Goal: Task Accomplishment & Management: Complete application form

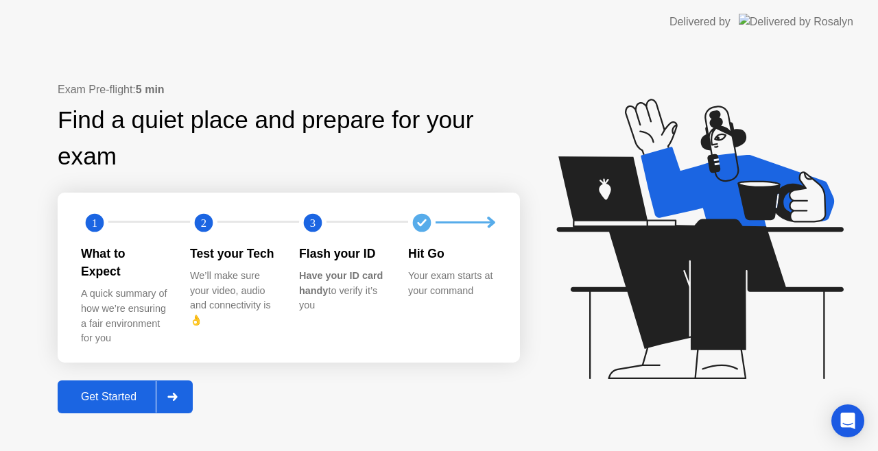
click at [106, 391] on div "Get Started" at bounding box center [109, 397] width 94 height 12
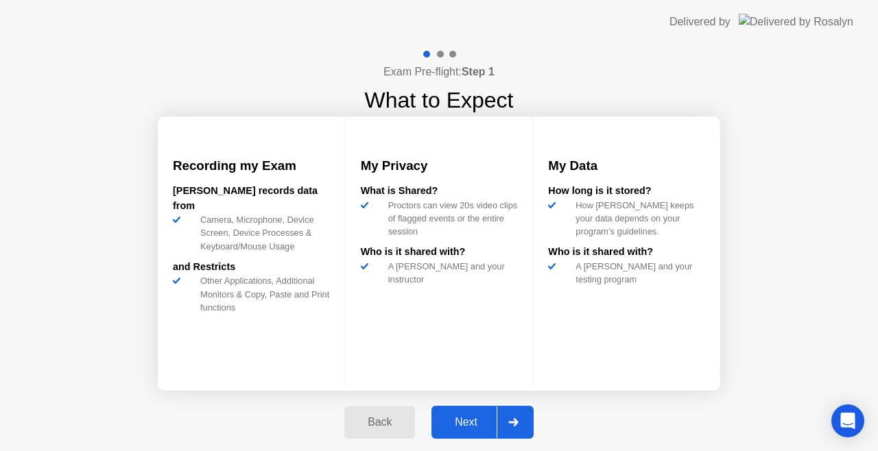
click at [450, 418] on div "Next" at bounding box center [466, 422] width 61 height 12
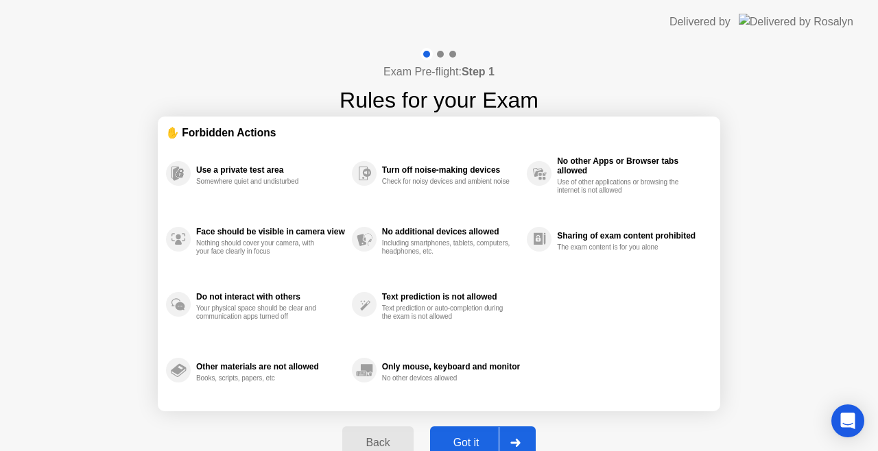
click at [458, 434] on button "Got it" at bounding box center [483, 443] width 106 height 33
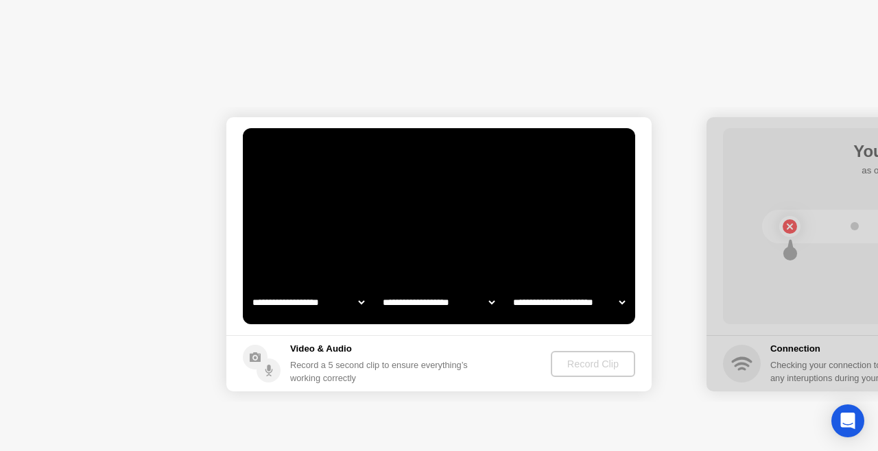
select select "**********"
select select "*******"
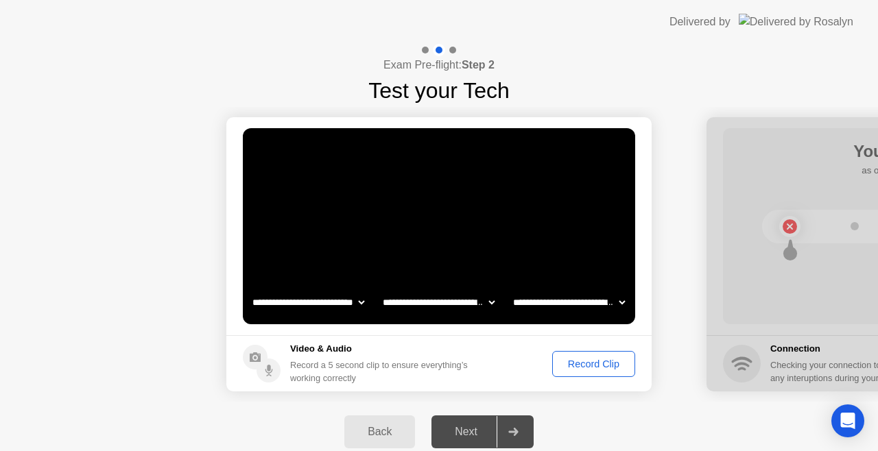
click at [577, 363] on div "Record Clip" at bounding box center [593, 364] width 73 height 11
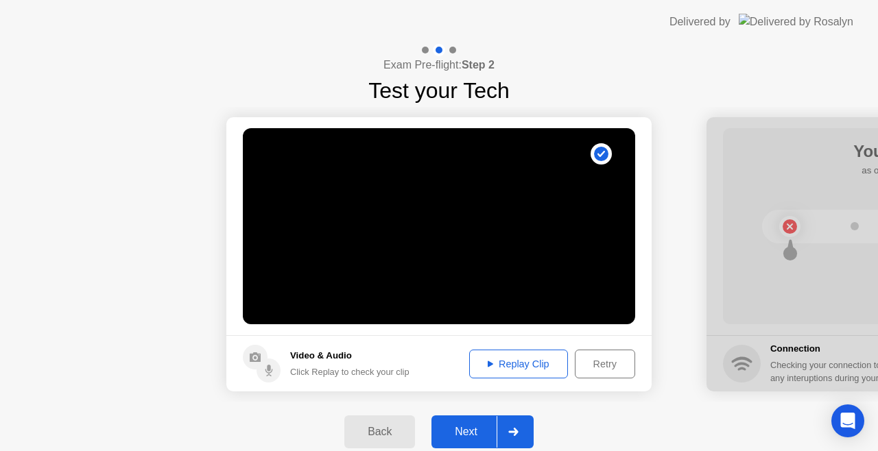
click at [460, 438] on div "Next" at bounding box center [466, 432] width 61 height 12
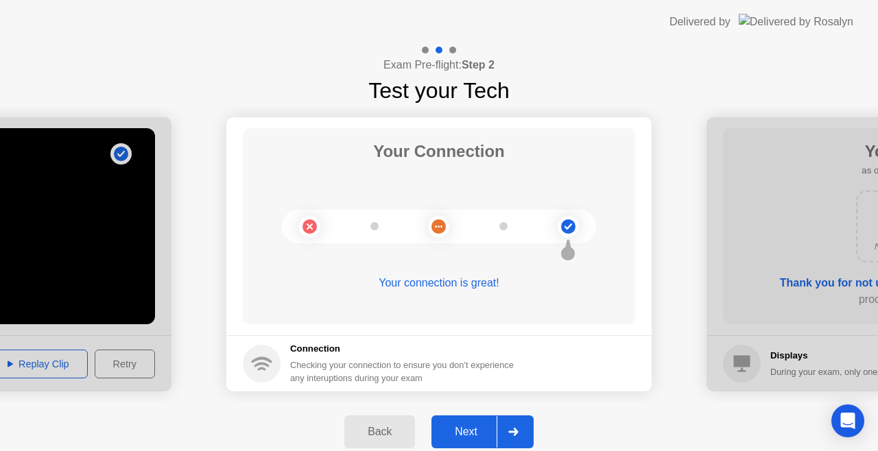
click at [460, 438] on div "Next" at bounding box center [466, 432] width 61 height 12
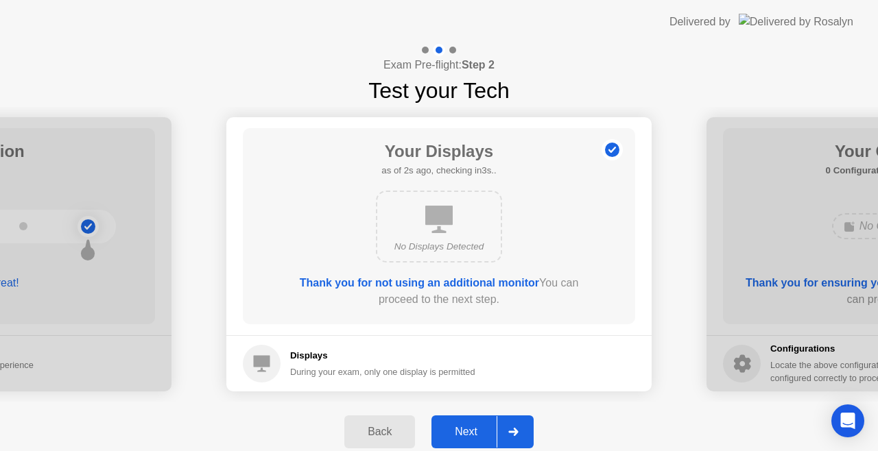
click at [469, 430] on div "Next" at bounding box center [466, 432] width 61 height 12
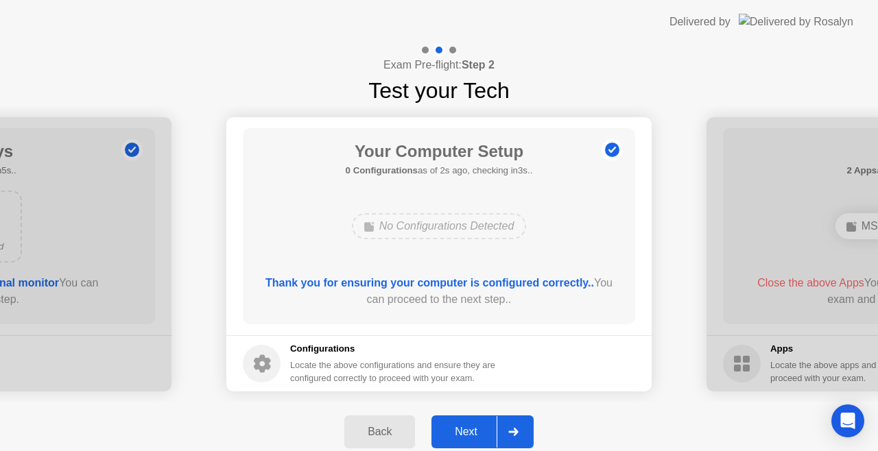
click at [469, 430] on div "Next" at bounding box center [466, 432] width 61 height 12
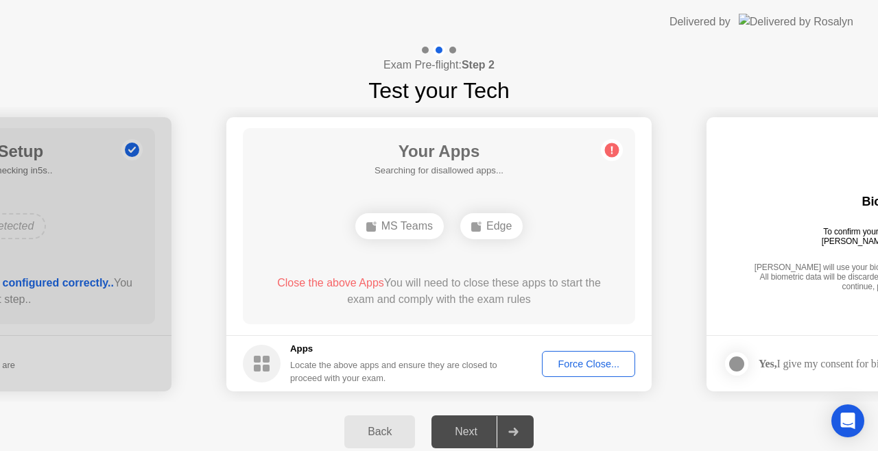
click at [563, 363] on div "Force Close..." at bounding box center [589, 364] width 84 height 11
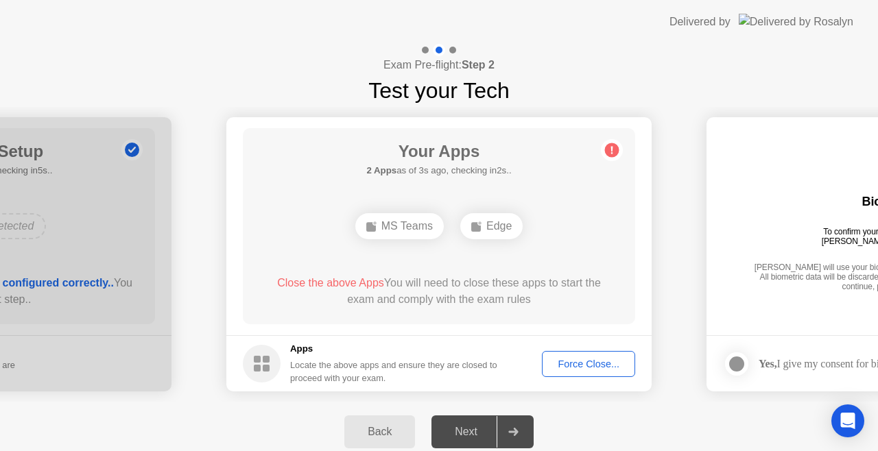
click at [564, 359] on div "Force Close..." at bounding box center [589, 364] width 84 height 11
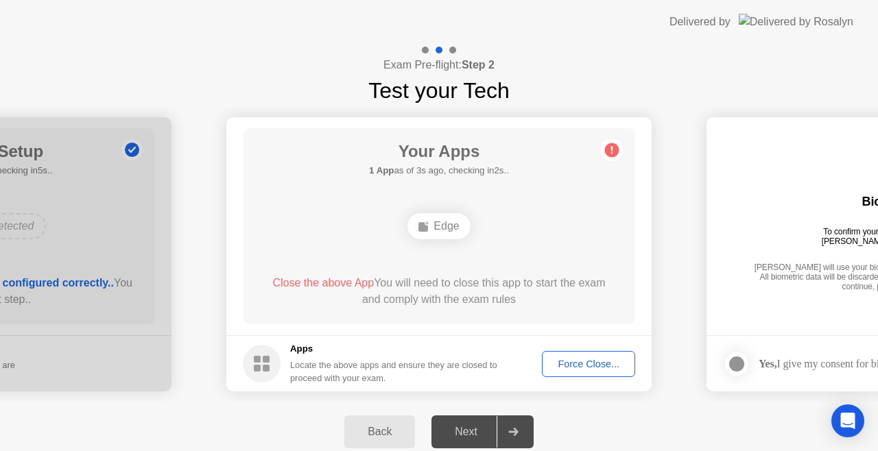
click at [565, 362] on div "Force Close..." at bounding box center [589, 364] width 84 height 11
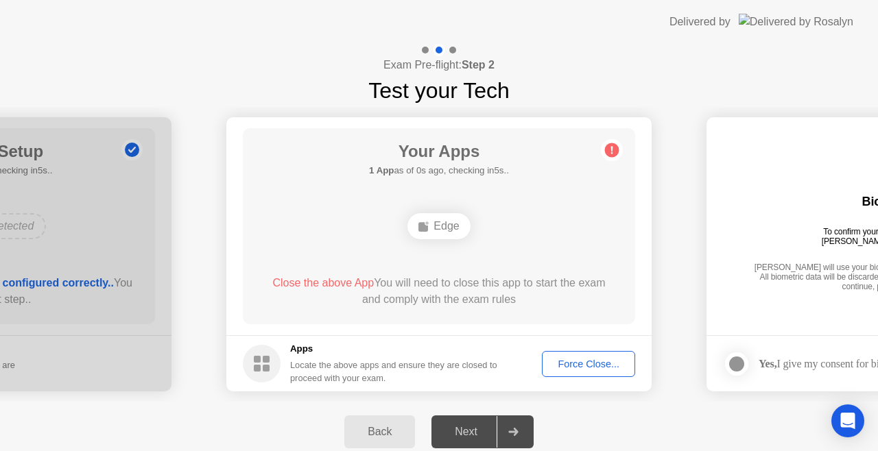
click at [570, 369] on div "Force Close..." at bounding box center [589, 364] width 84 height 11
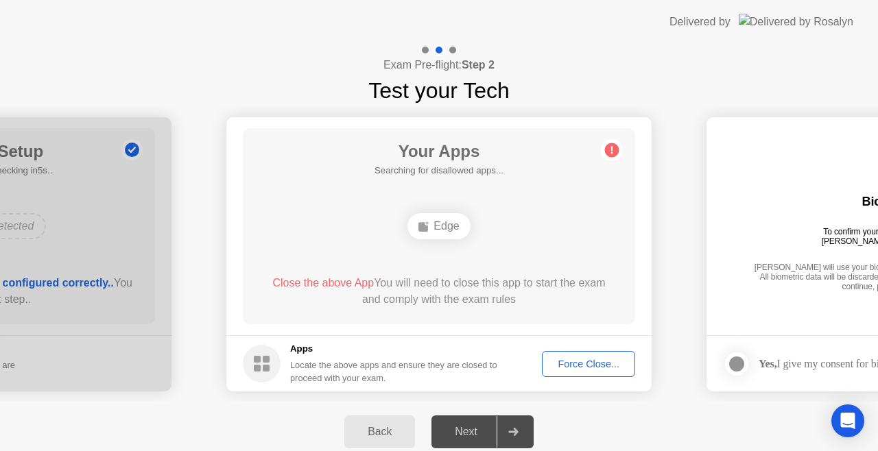
click at [574, 353] on button "Force Close..." at bounding box center [588, 364] width 93 height 26
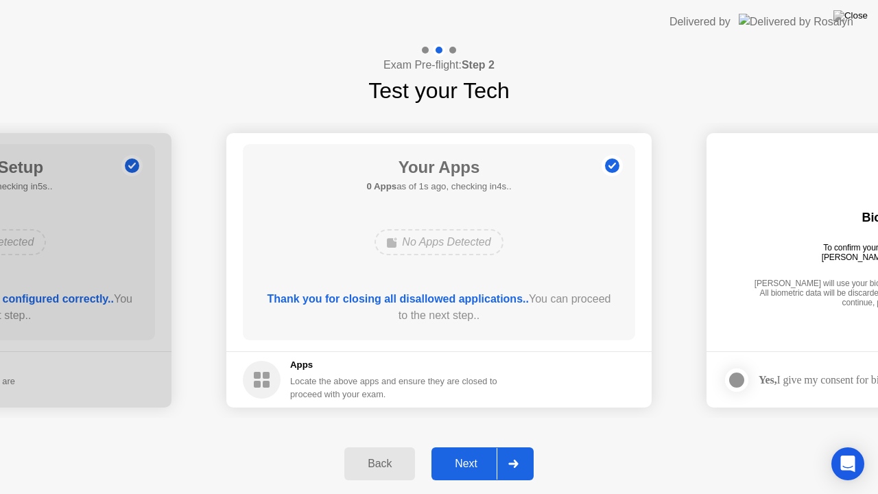
click at [461, 451] on div "Next" at bounding box center [466, 464] width 61 height 12
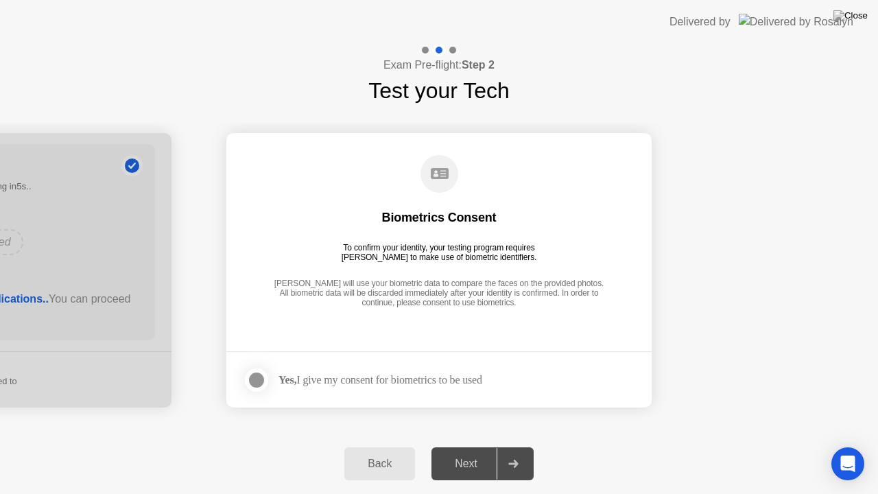
click at [260, 382] on div at bounding box center [256, 380] width 16 height 16
click at [462, 451] on div "Next" at bounding box center [466, 464] width 61 height 12
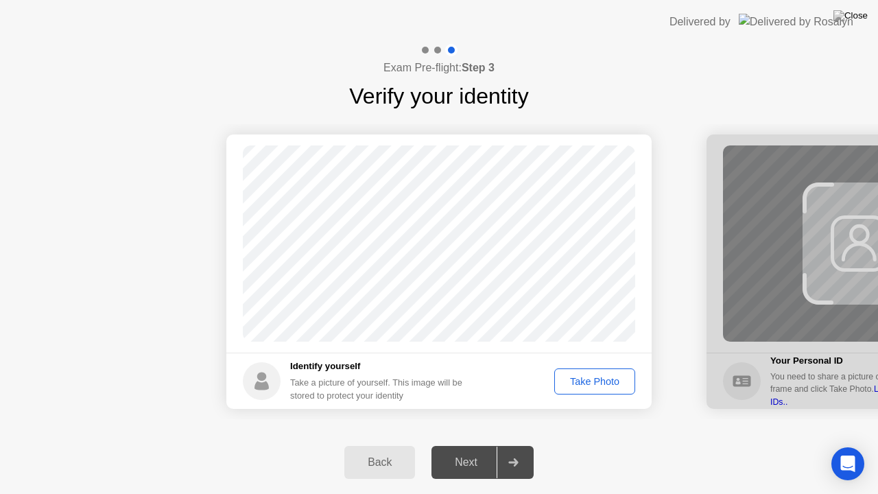
click at [583, 381] on div "Take Photo" at bounding box center [594, 381] width 71 height 11
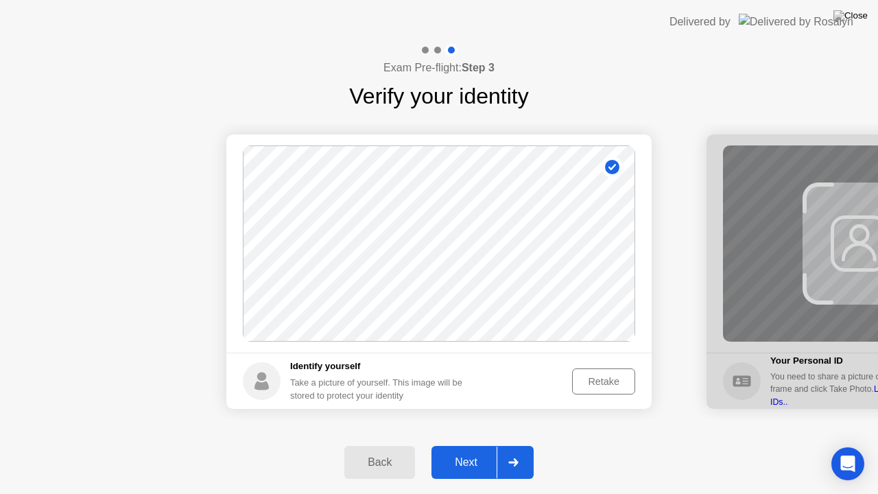
click at [467, 451] on div "Next" at bounding box center [466, 462] width 61 height 12
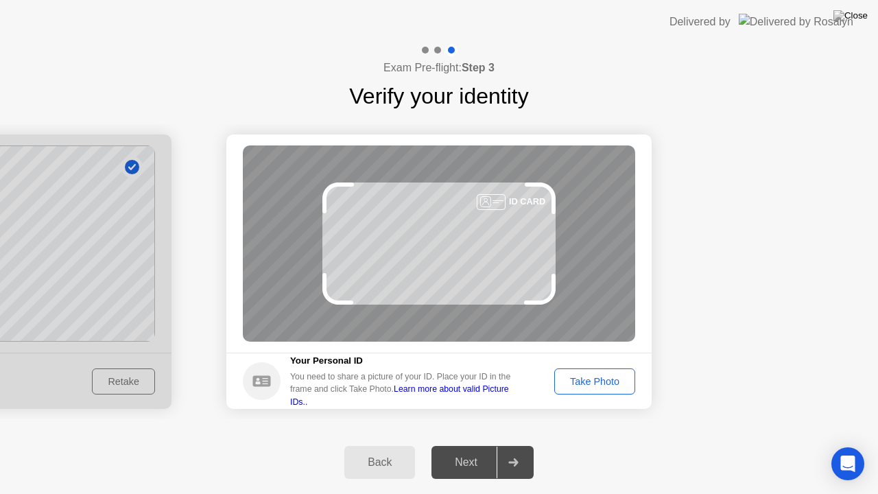
click at [561, 381] on div "Take Photo" at bounding box center [594, 381] width 71 height 11
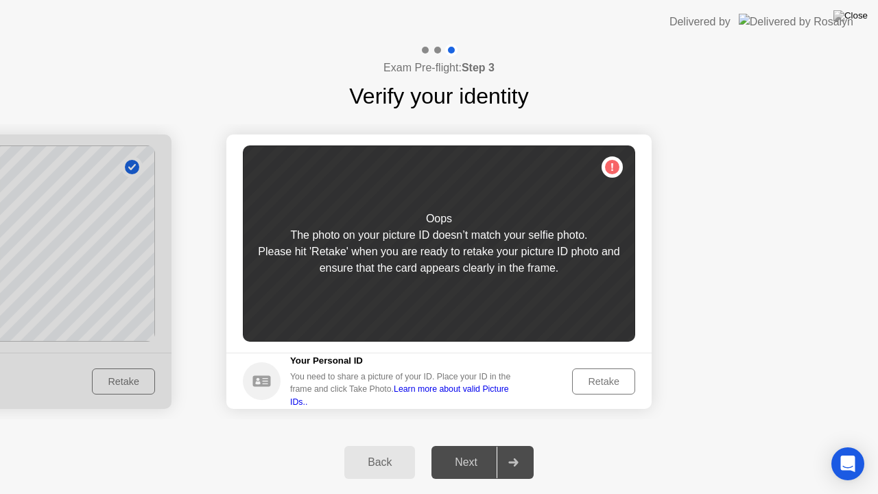
click at [589, 376] on div "Retake" at bounding box center [604, 381] width 54 height 11
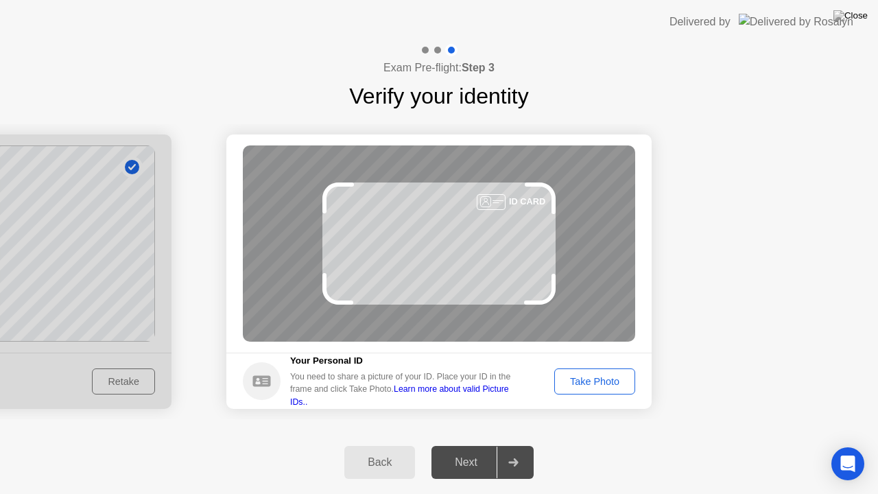
click at [589, 376] on div "Take Photo" at bounding box center [594, 381] width 71 height 11
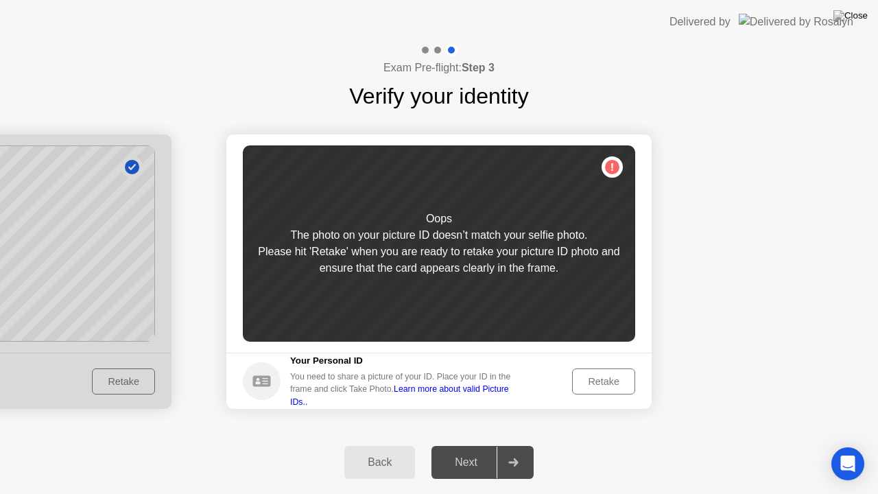
click at [365, 451] on div "Back" at bounding box center [380, 462] width 62 height 12
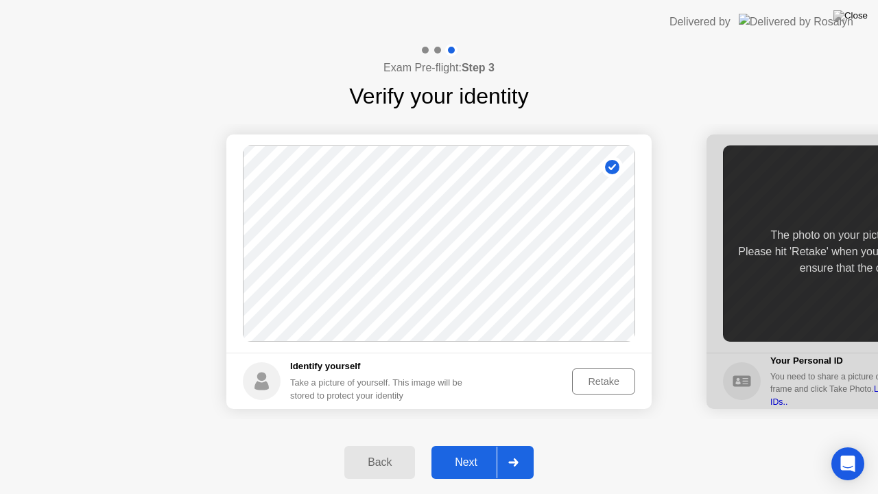
click at [365, 451] on div "Back" at bounding box center [380, 462] width 62 height 12
select select "**********"
select select "*******"
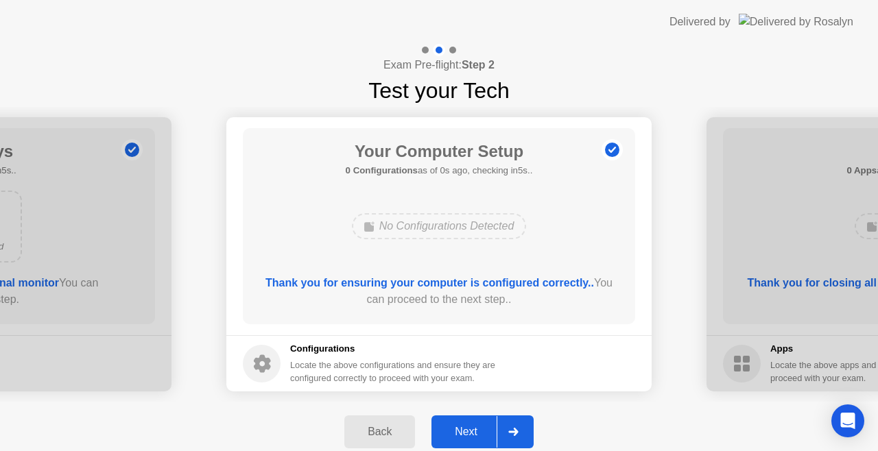
click at [450, 416] on button "Next" at bounding box center [483, 432] width 102 height 33
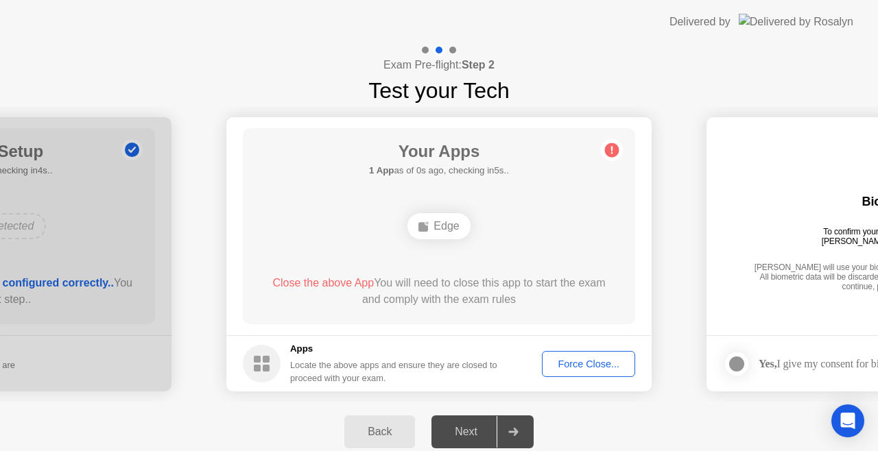
click at [447, 434] on div "Next" at bounding box center [466, 432] width 61 height 12
click at [569, 372] on button "Force Close..." at bounding box center [588, 364] width 93 height 26
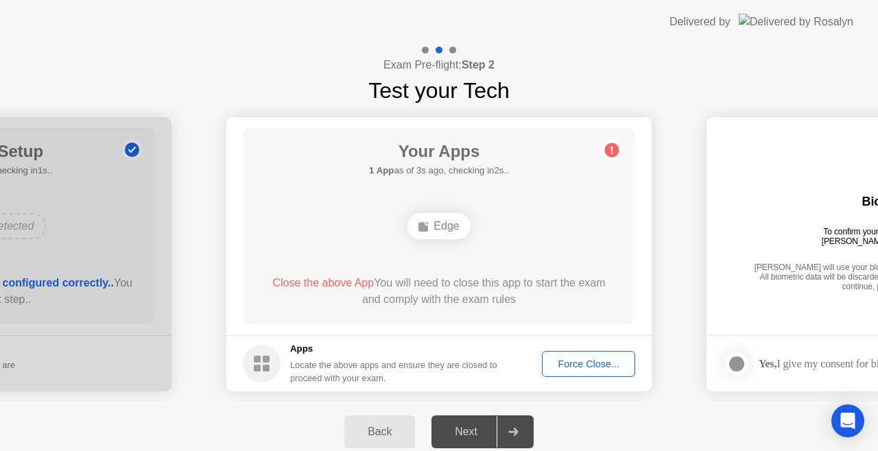
click at [584, 361] on div "Force Close..." at bounding box center [589, 364] width 84 height 11
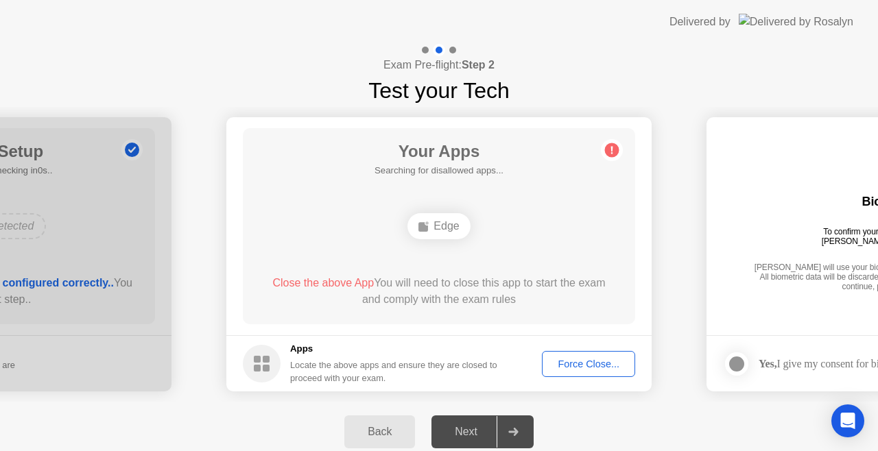
click at [554, 363] on div "Force Close..." at bounding box center [589, 364] width 84 height 11
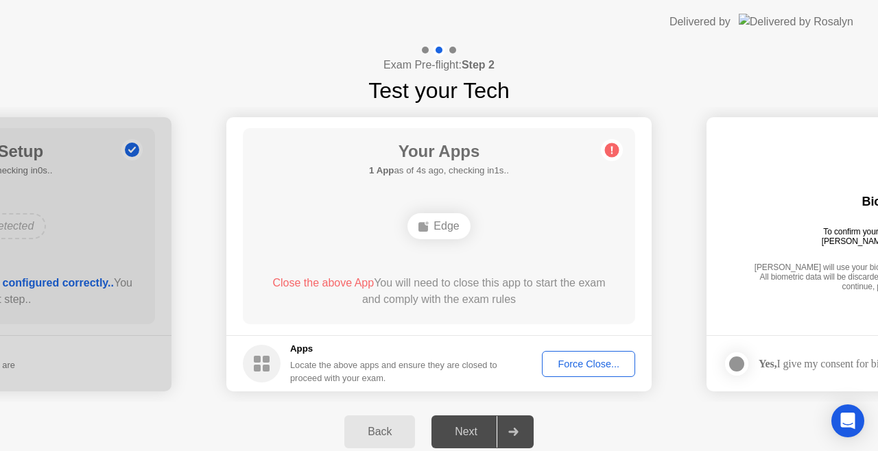
click at [591, 370] on div "Force Close..." at bounding box center [589, 364] width 84 height 11
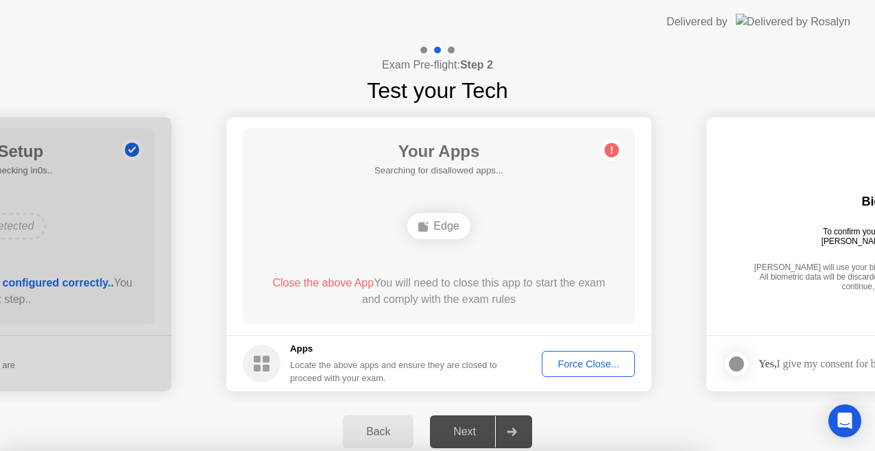
drag, startPoint x: 437, startPoint y: 252, endPoint x: 482, endPoint y: 303, distance: 68.0
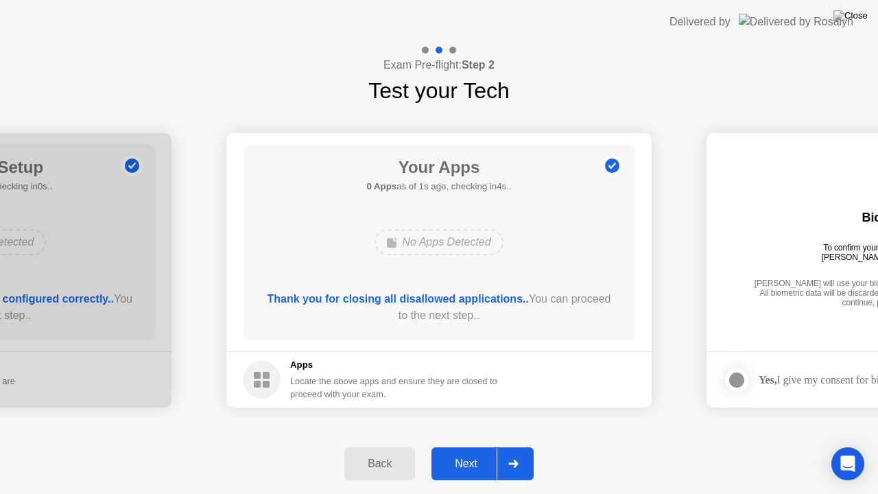
click at [453, 451] on div "Next" at bounding box center [466, 464] width 61 height 12
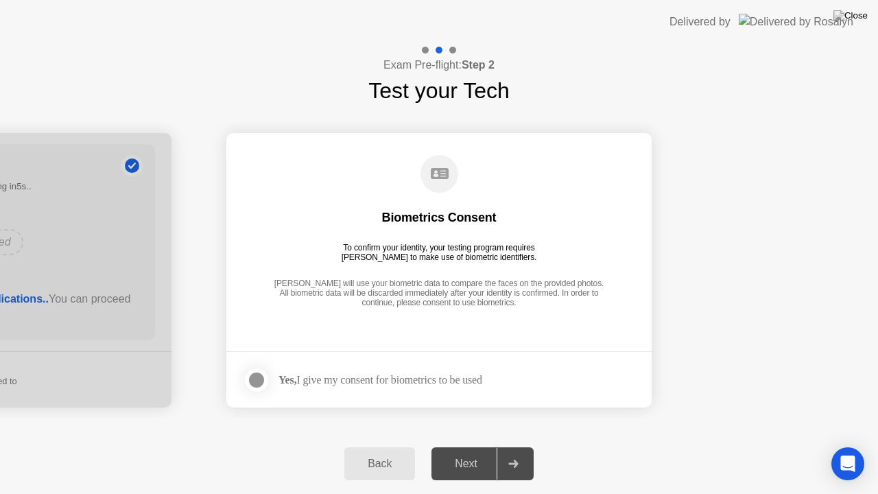
click at [259, 379] on div at bounding box center [256, 380] width 16 height 16
click at [442, 451] on div "Next" at bounding box center [466, 464] width 61 height 12
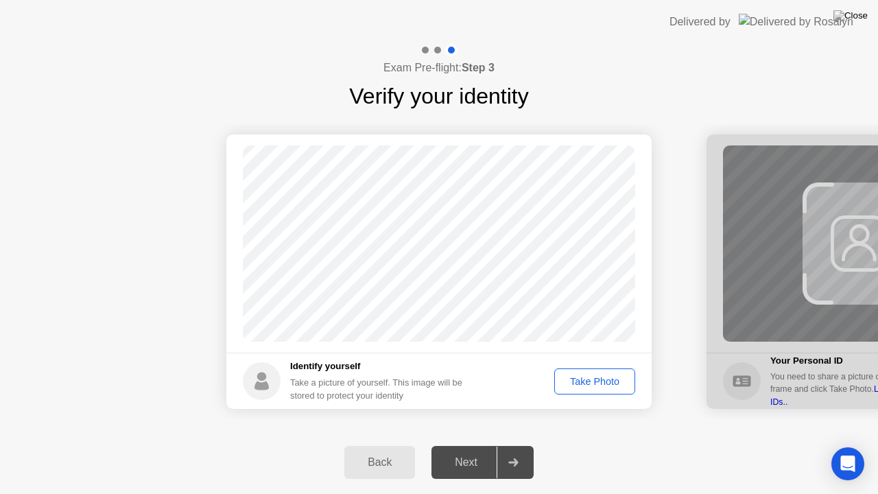
click at [582, 384] on div "Take Photo" at bounding box center [594, 381] width 71 height 11
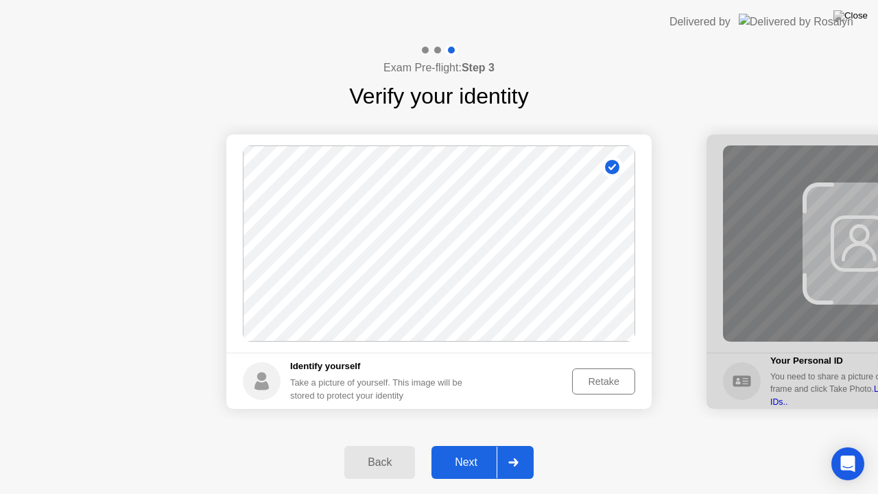
click at [454, 451] on button "Next" at bounding box center [483, 462] width 102 height 33
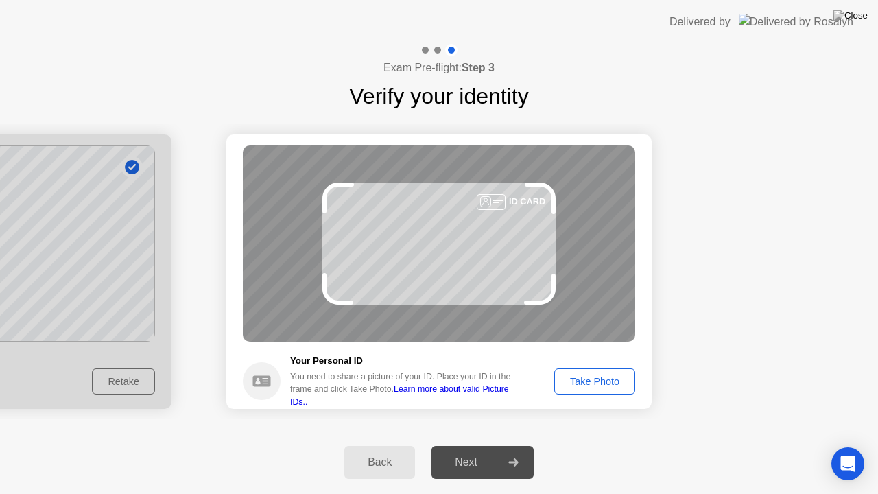
click at [592, 369] on button "Take Photo" at bounding box center [594, 381] width 81 height 26
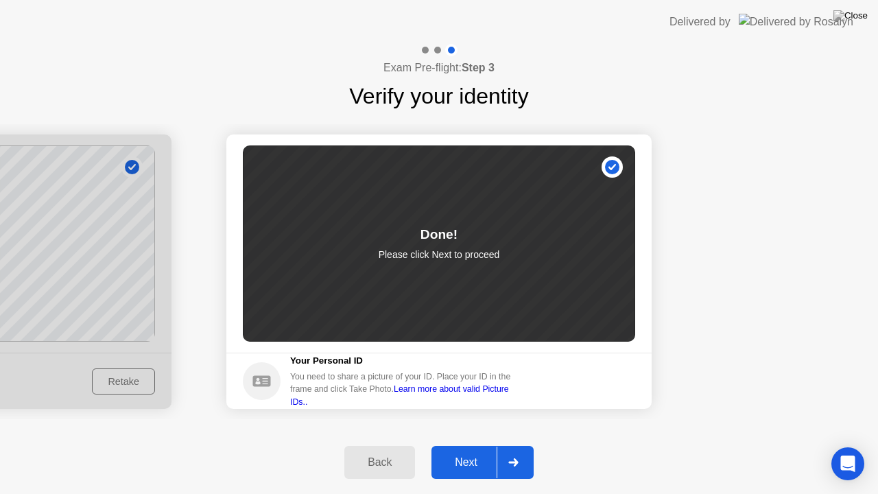
click at [453, 451] on div "Next" at bounding box center [466, 462] width 61 height 12
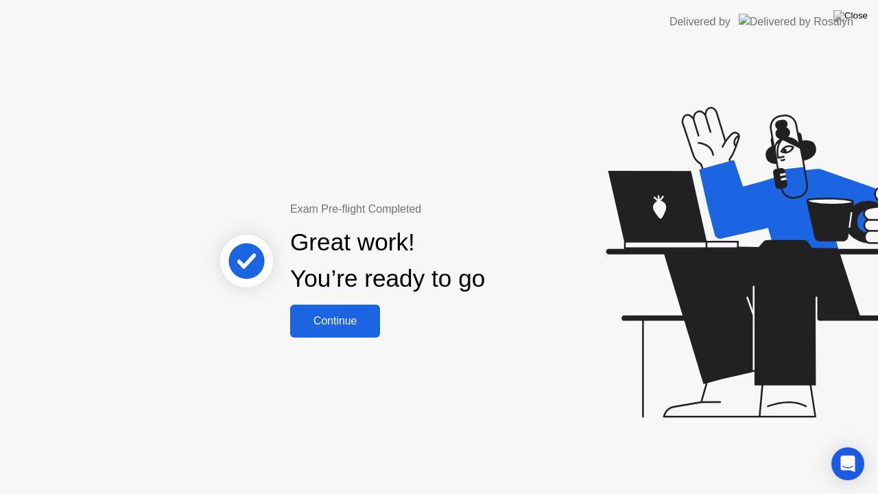
click at [315, 325] on div "Continue" at bounding box center [335, 321] width 82 height 12
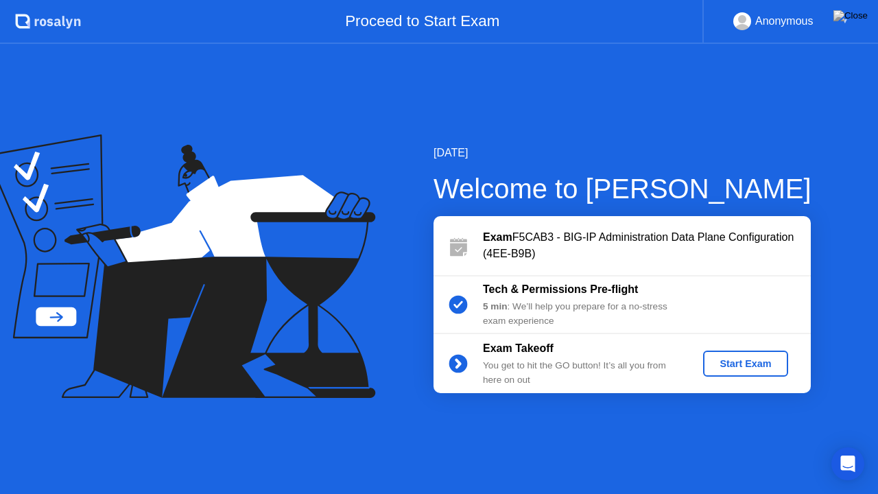
click at [738, 362] on div "Start Exam" at bounding box center [745, 363] width 73 height 11
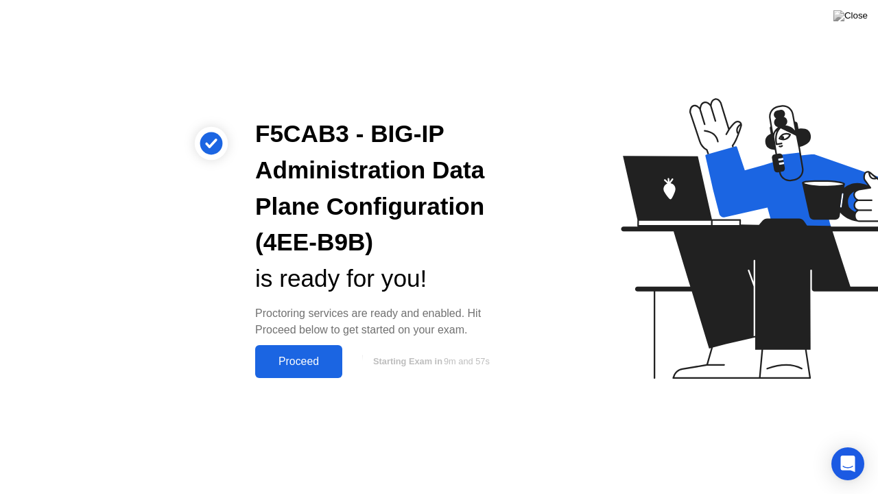
click at [284, 358] on div "Proceed" at bounding box center [298, 361] width 79 height 12
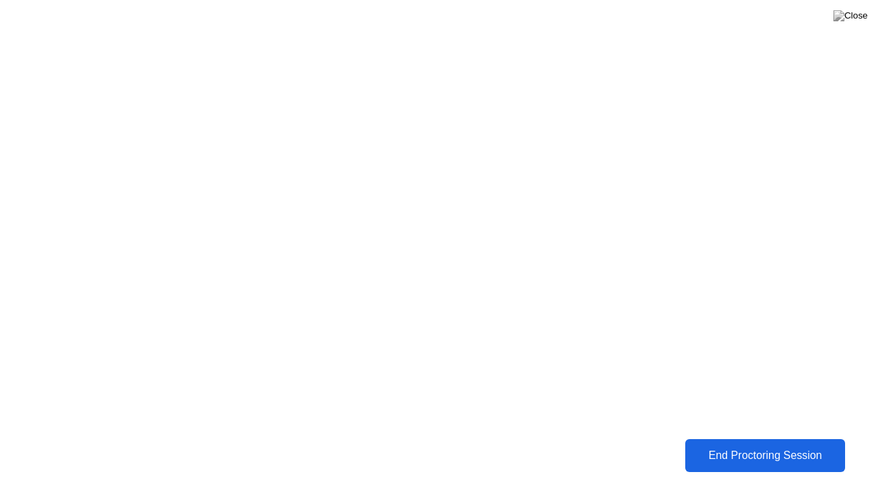
click at [741, 451] on div "End Proctoring Session" at bounding box center [765, 455] width 152 height 12
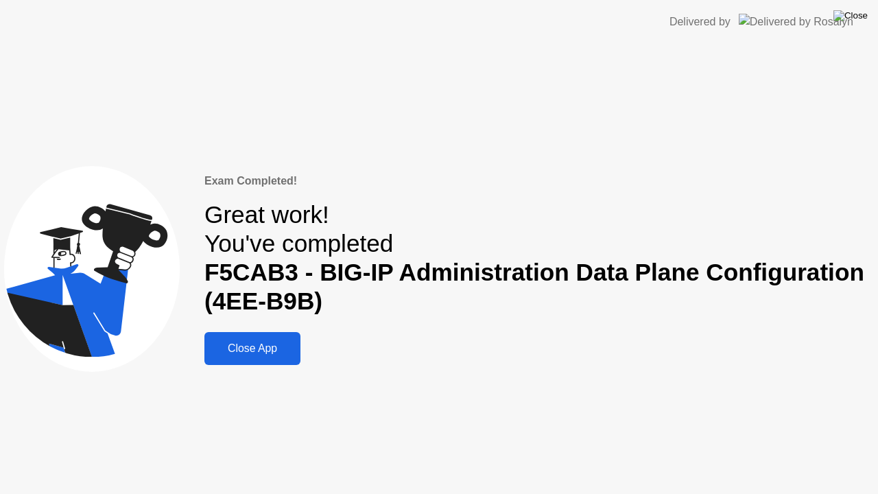
click at [867, 14] on img at bounding box center [851, 15] width 34 height 11
